Goal: Navigation & Orientation: Find specific page/section

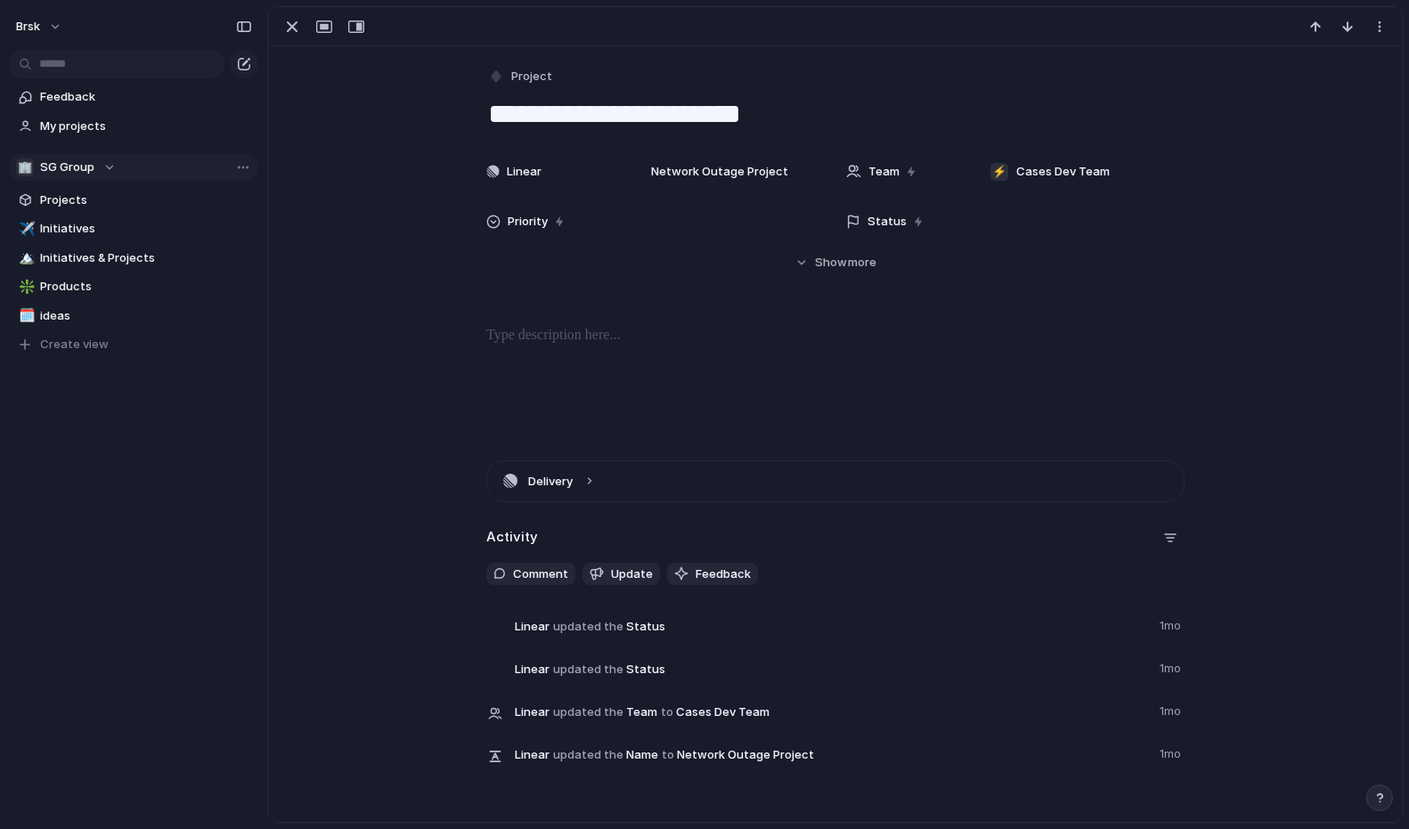
click at [104, 164] on div "🏢 SG Group" at bounding box center [66, 168] width 100 height 18
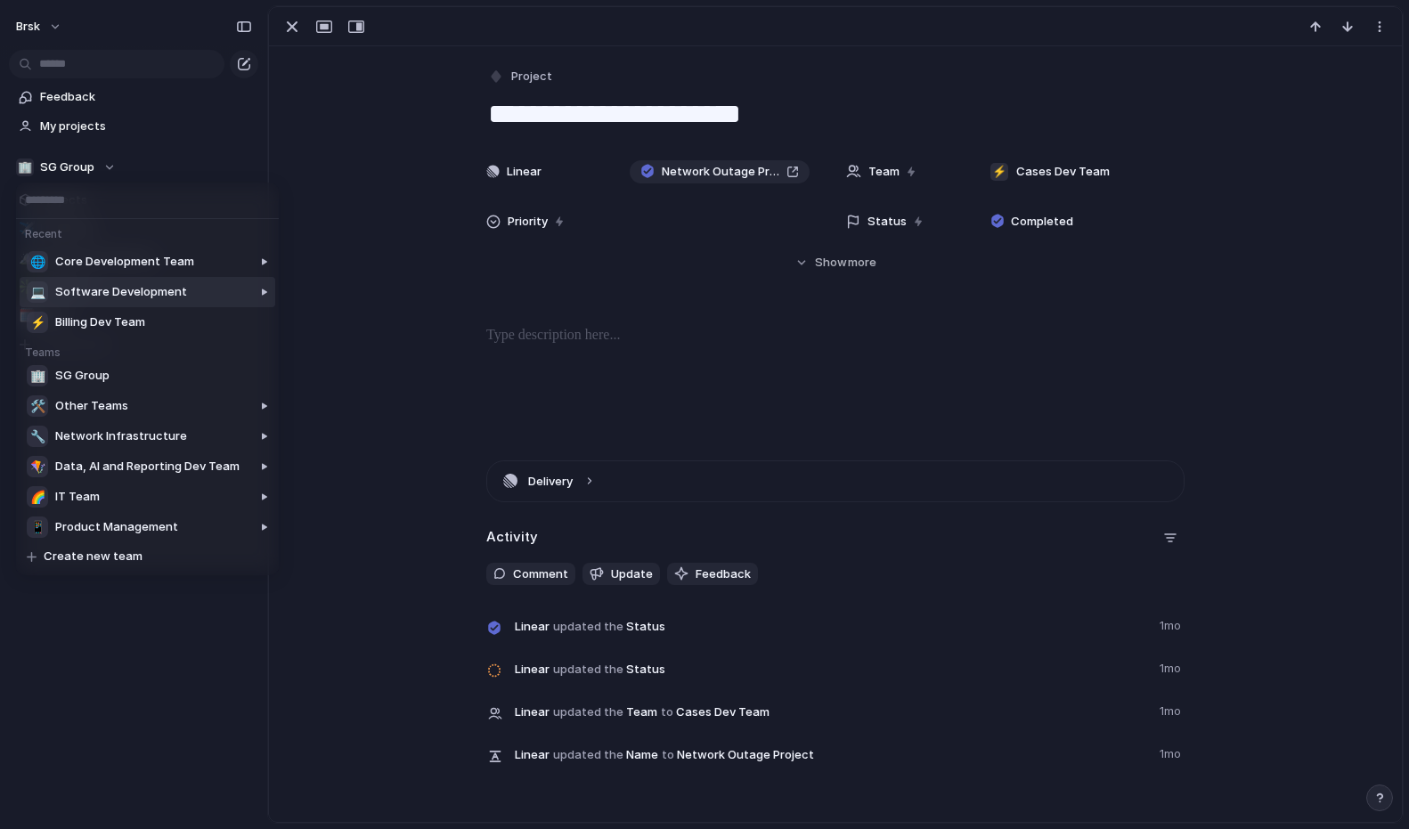
click at [175, 289] on div at bounding box center [226, 444] width 102 height 342
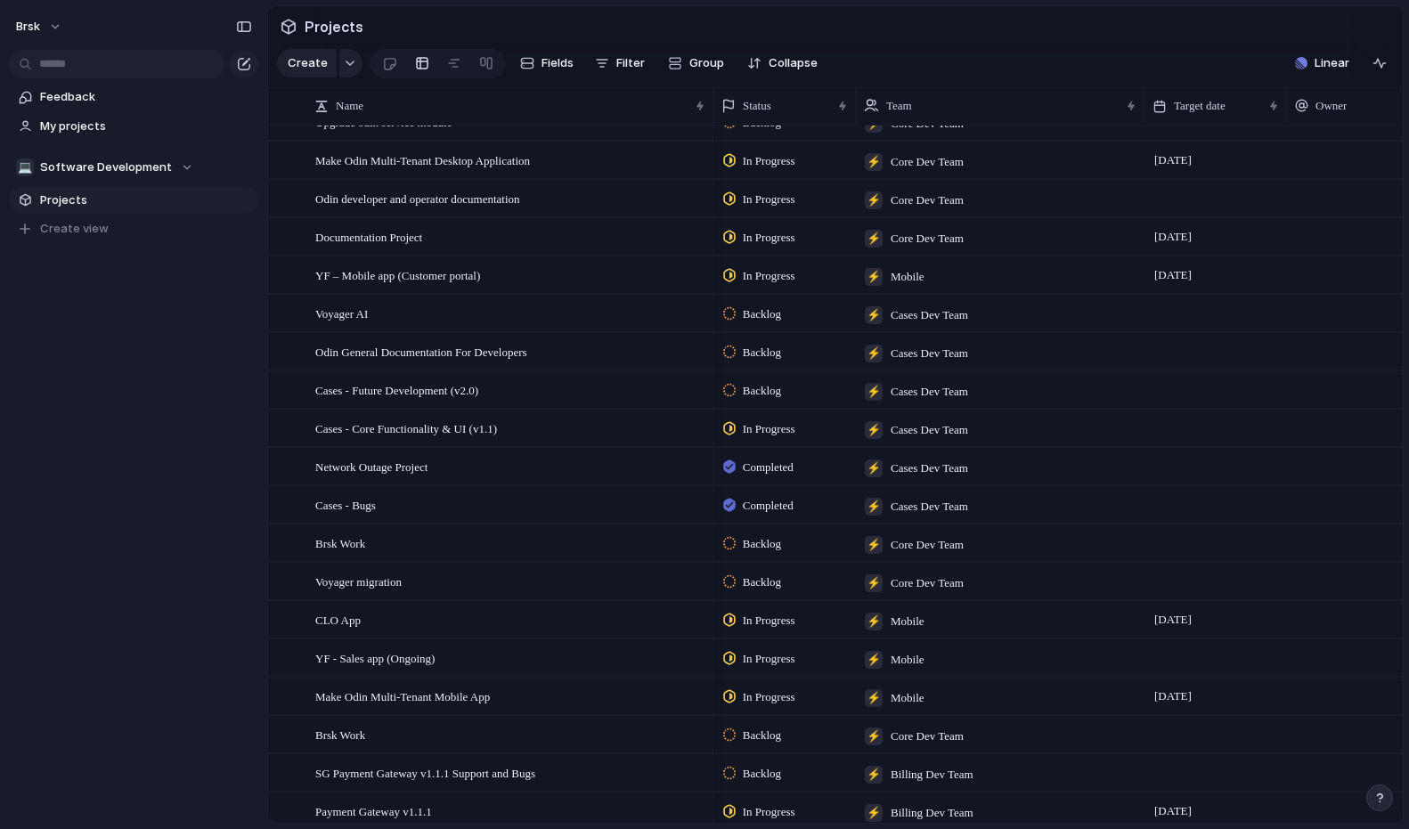
scroll to position [943, 0]
click at [174, 164] on div "💻 Software Development" at bounding box center [104, 168] width 177 height 18
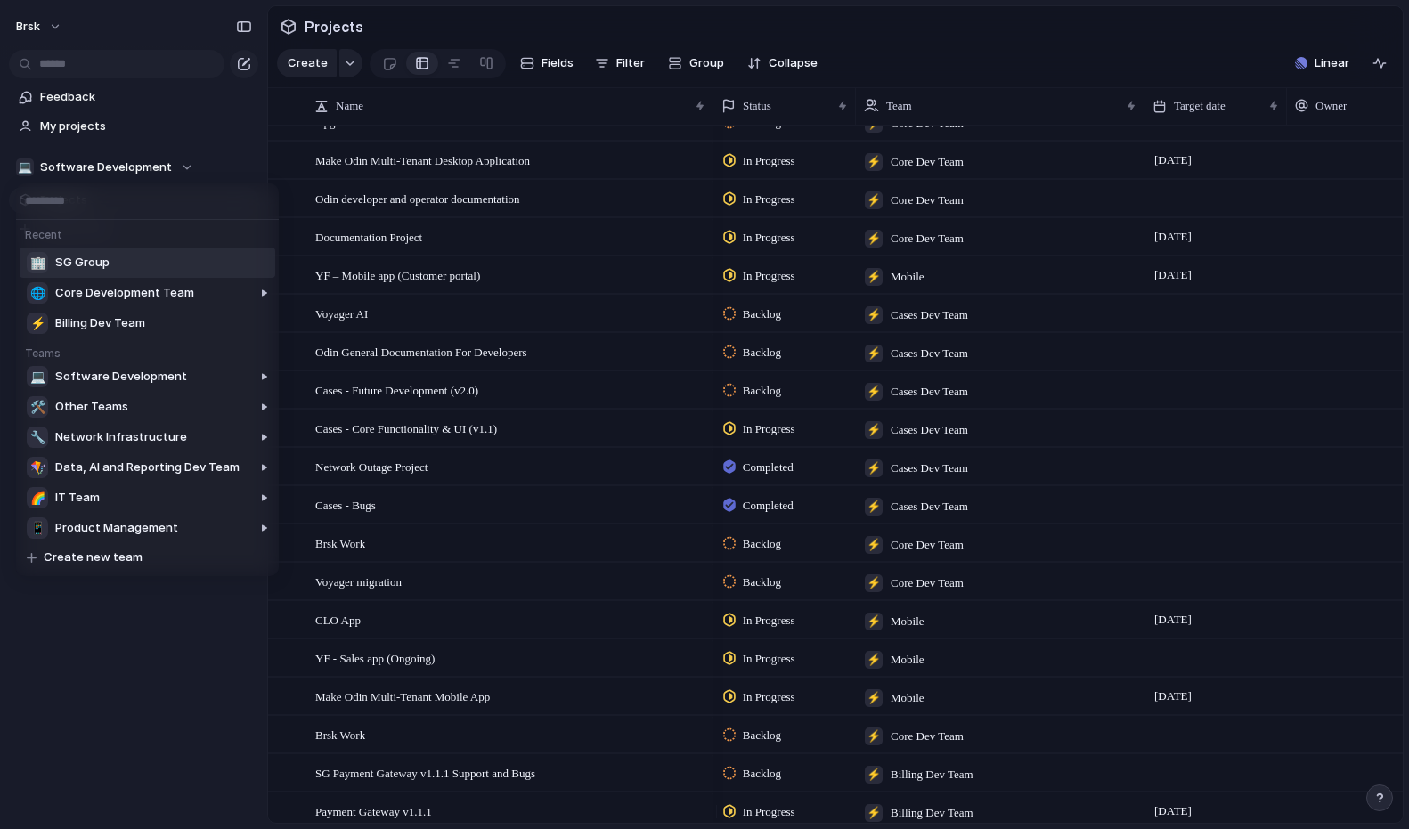
click at [123, 257] on li "🏢 SG Group" at bounding box center [148, 263] width 256 height 30
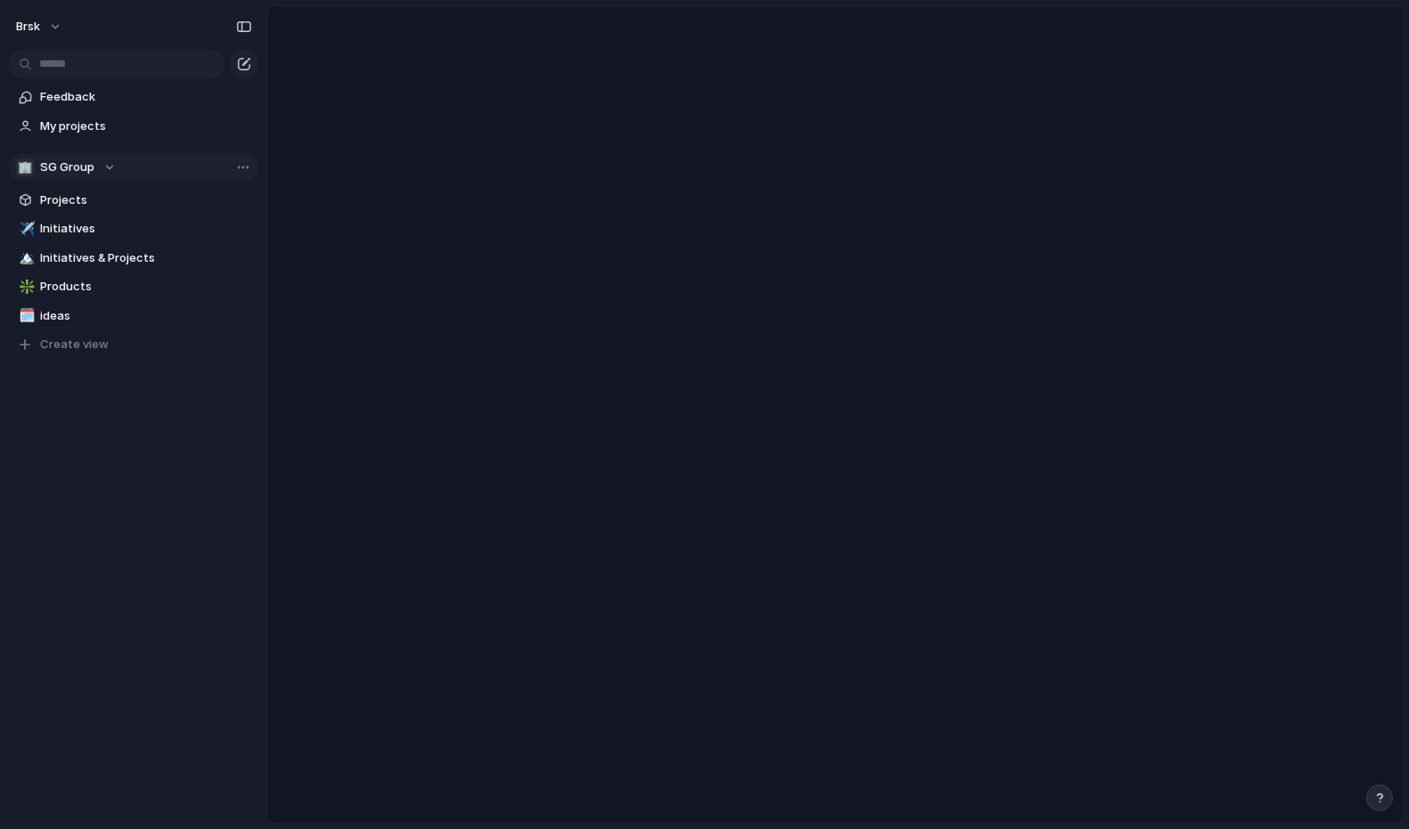
click at [108, 157] on button "🏢 SG Group" at bounding box center [133, 167] width 249 height 27
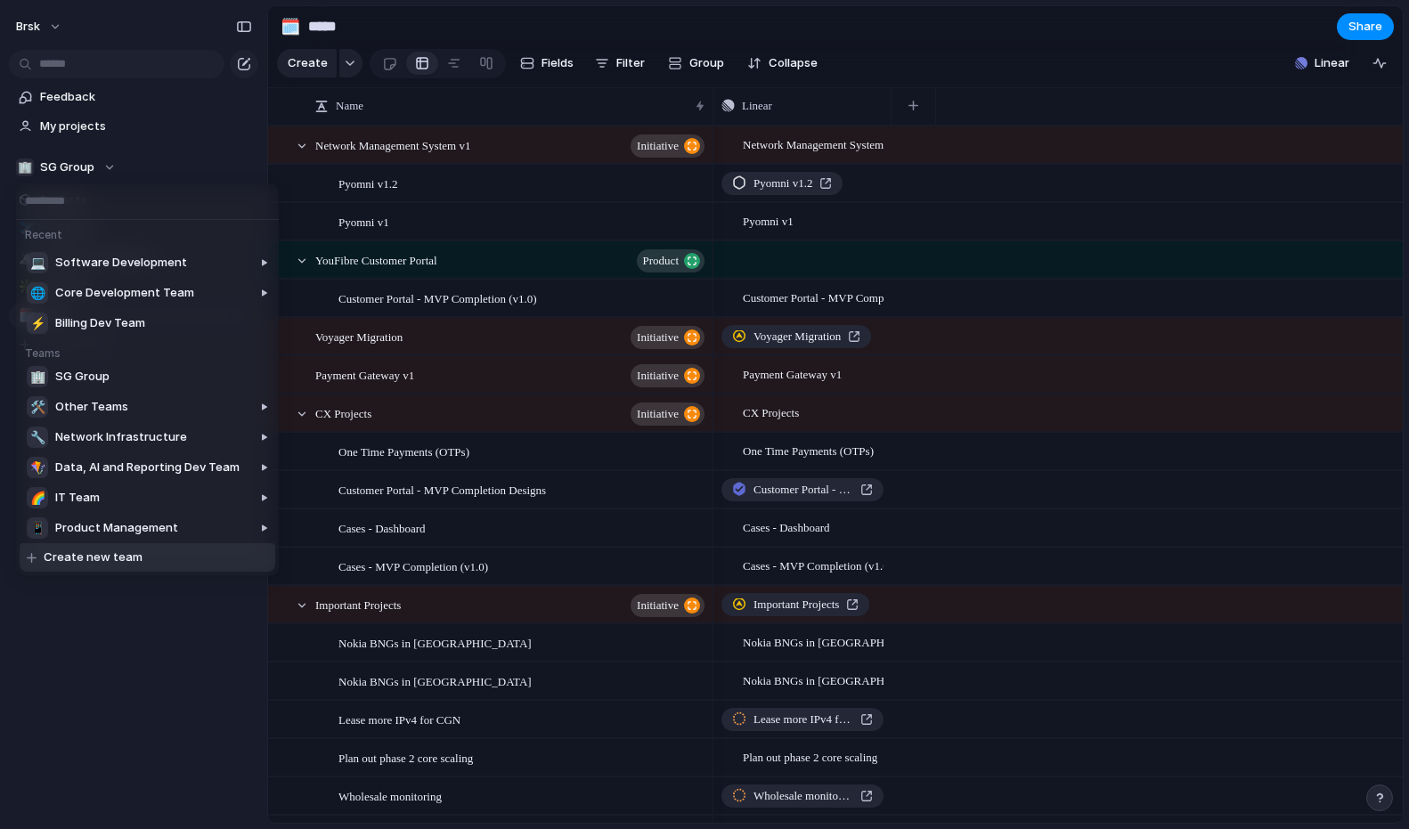
click at [126, 648] on div "Recent 💻 Software Development 🌐 Core Development Team ⚡ Billing Dev Team Teams …" at bounding box center [704, 414] width 1409 height 829
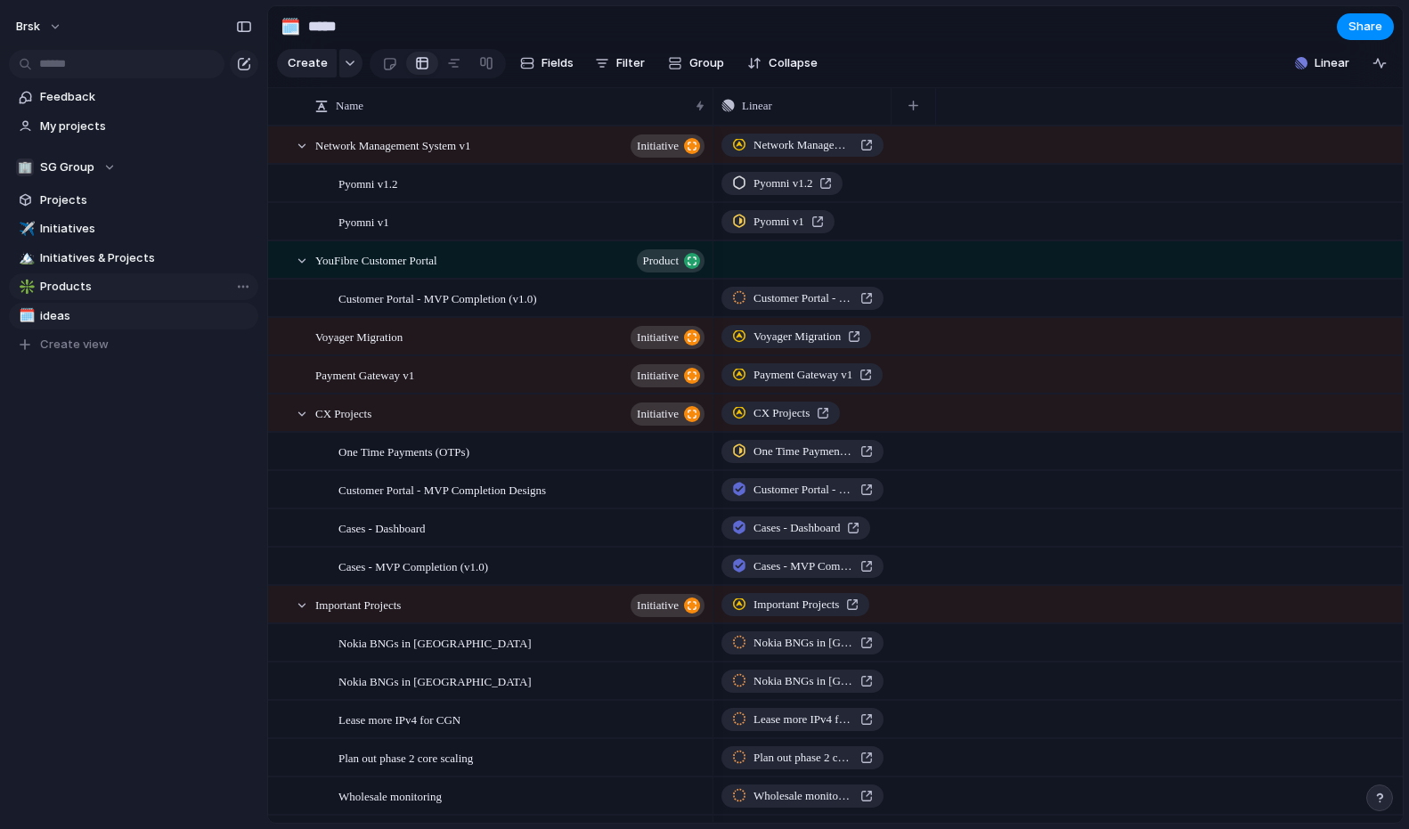
click at [127, 279] on span "Products" at bounding box center [146, 287] width 212 height 18
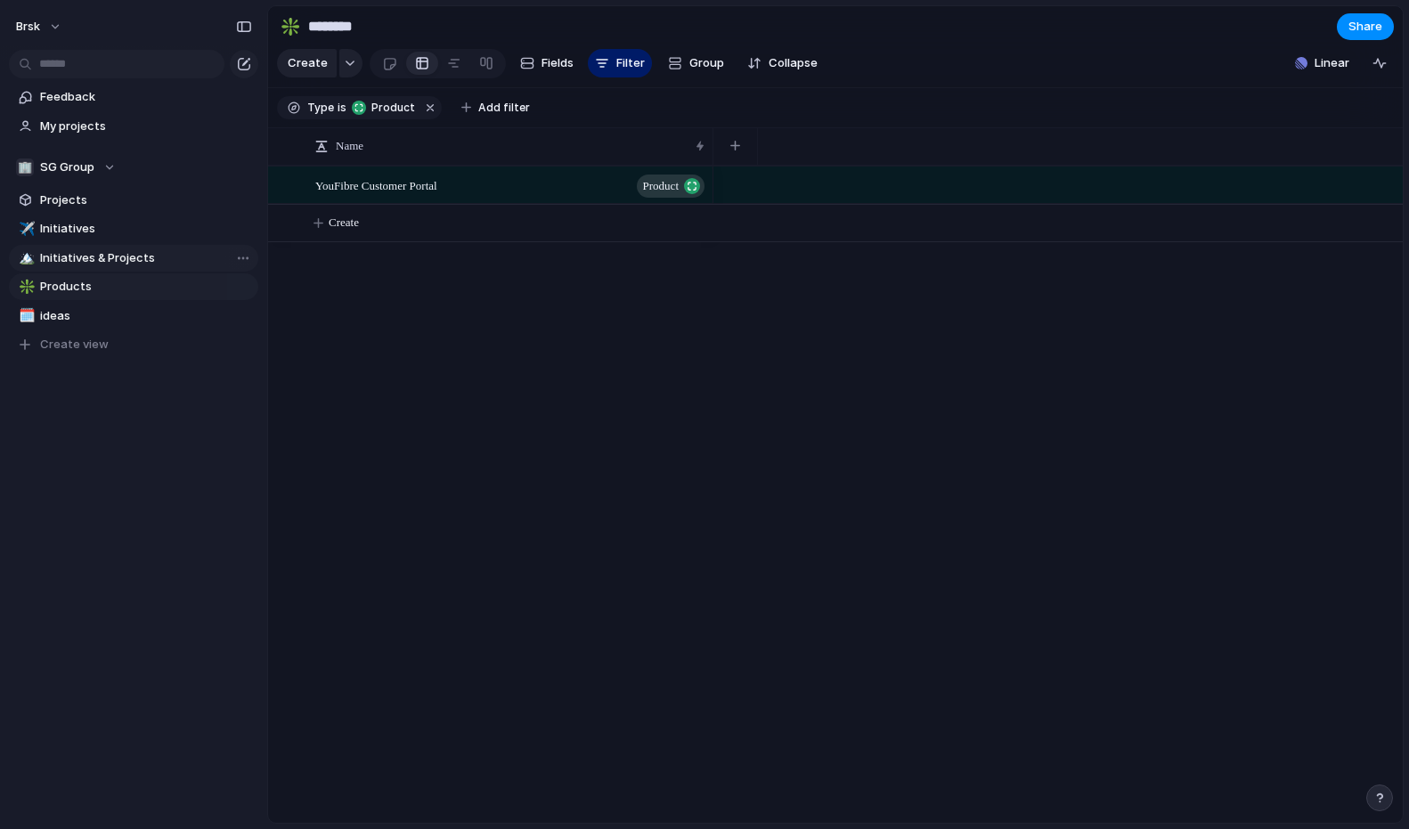
click at [126, 263] on span "Initiatives & Projects" at bounding box center [146, 258] width 212 height 18
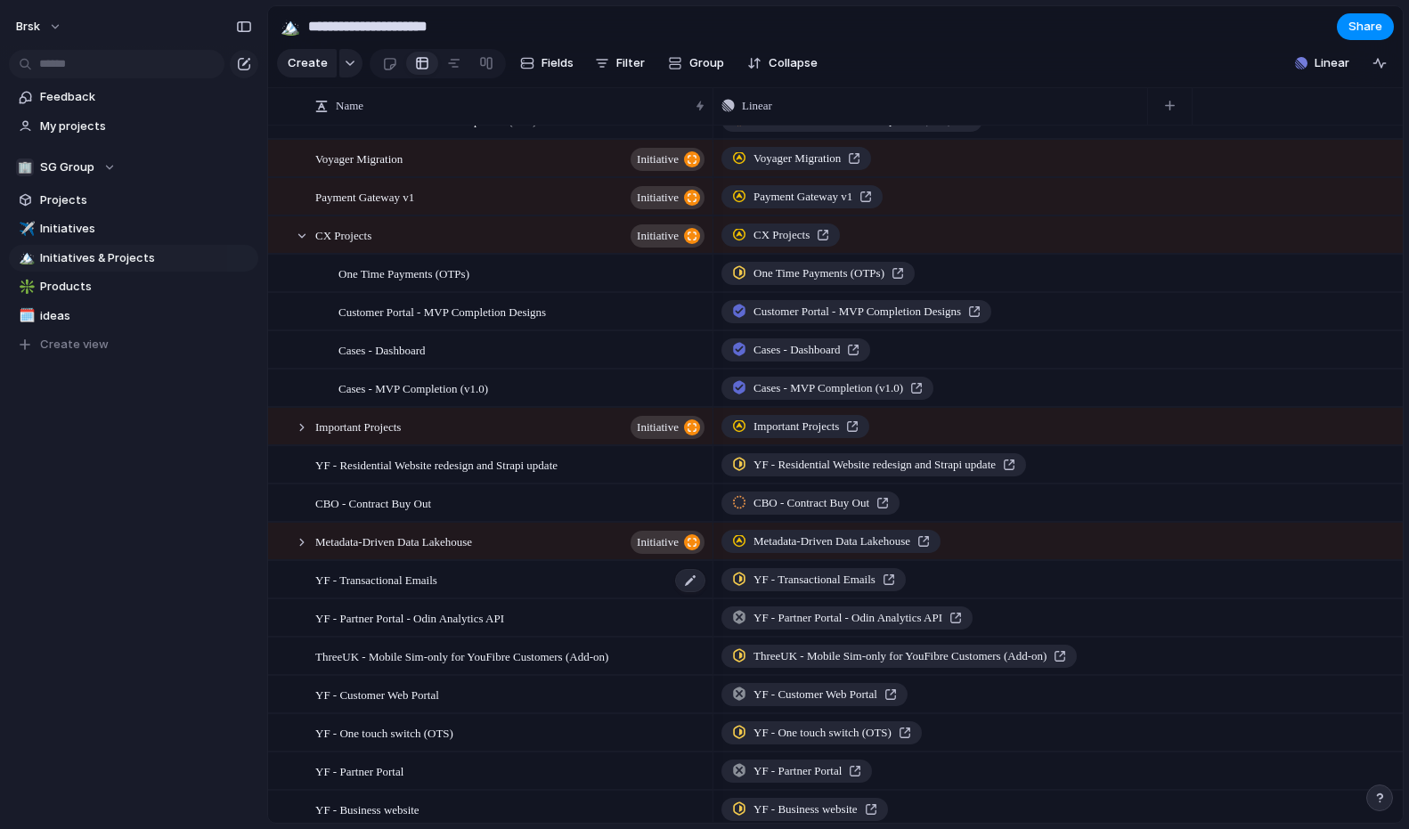
scroll to position [356, 0]
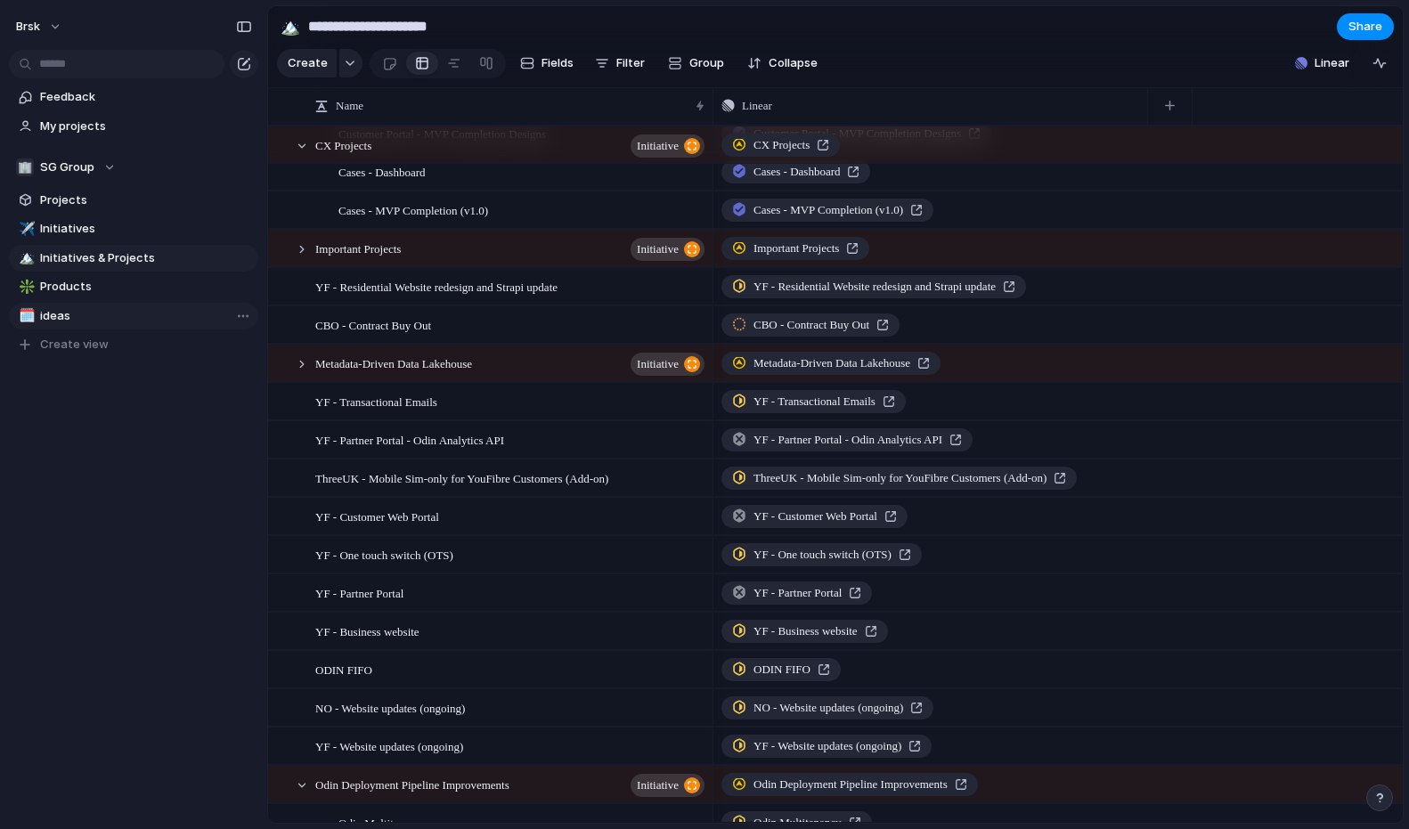
click at [101, 318] on span "ideas" at bounding box center [146, 316] width 212 height 18
type input "*****"
click at [110, 197] on span "Projects" at bounding box center [146, 201] width 212 height 18
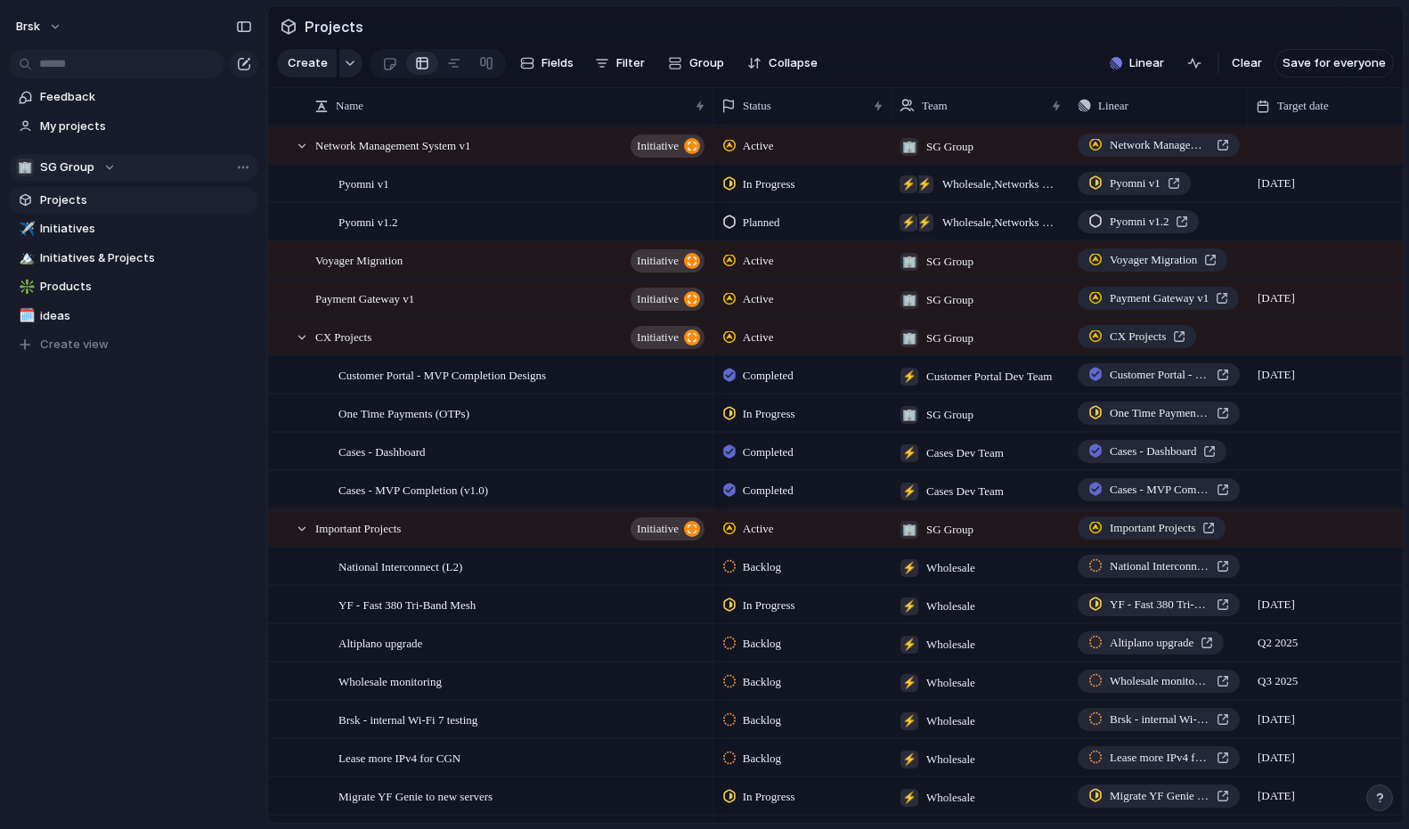
click at [109, 165] on div "🏢 SG Group" at bounding box center [66, 168] width 100 height 18
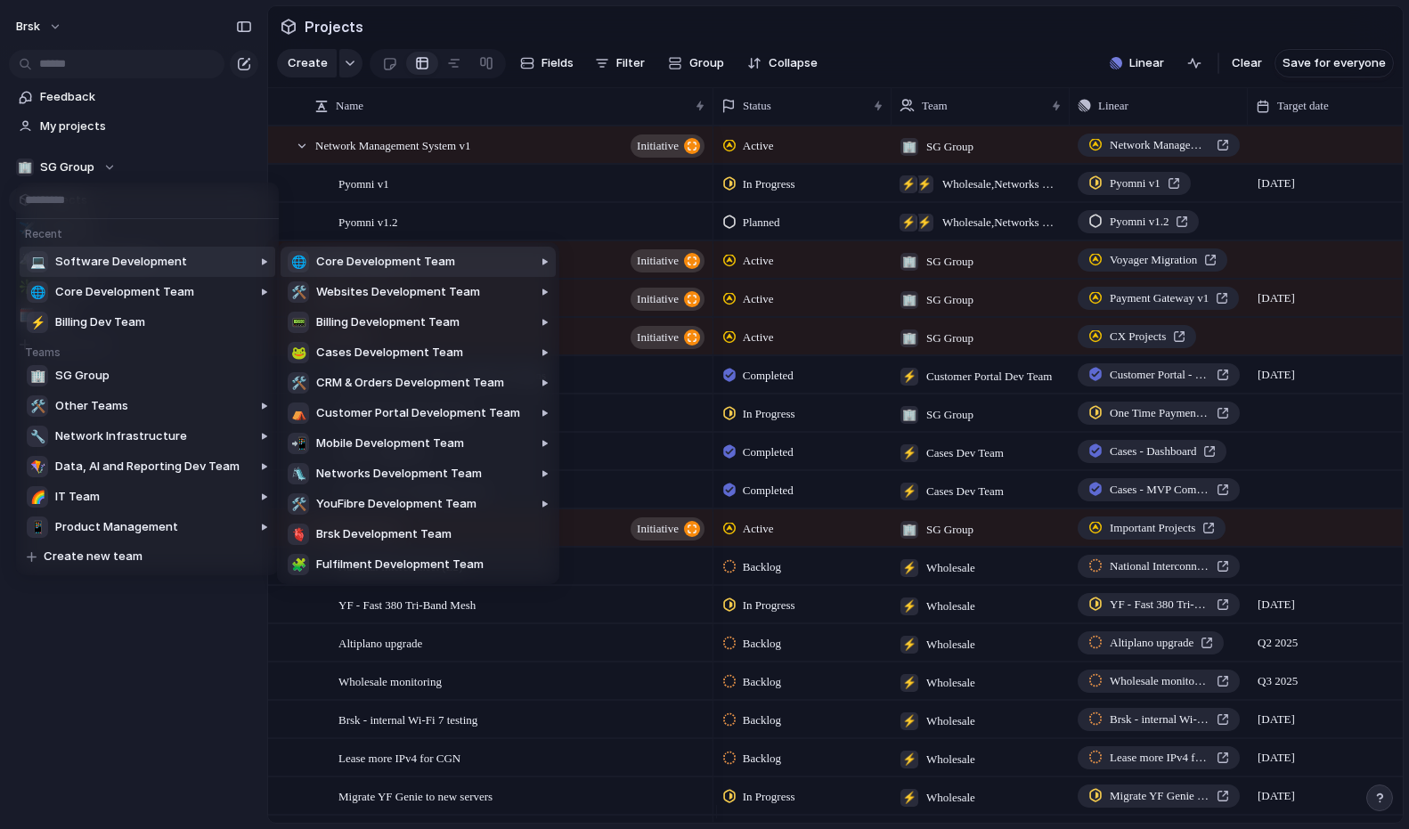
click at [200, 256] on div at bounding box center [238, 413] width 77 height 342
